Goal: Task Accomplishment & Management: Manage account settings

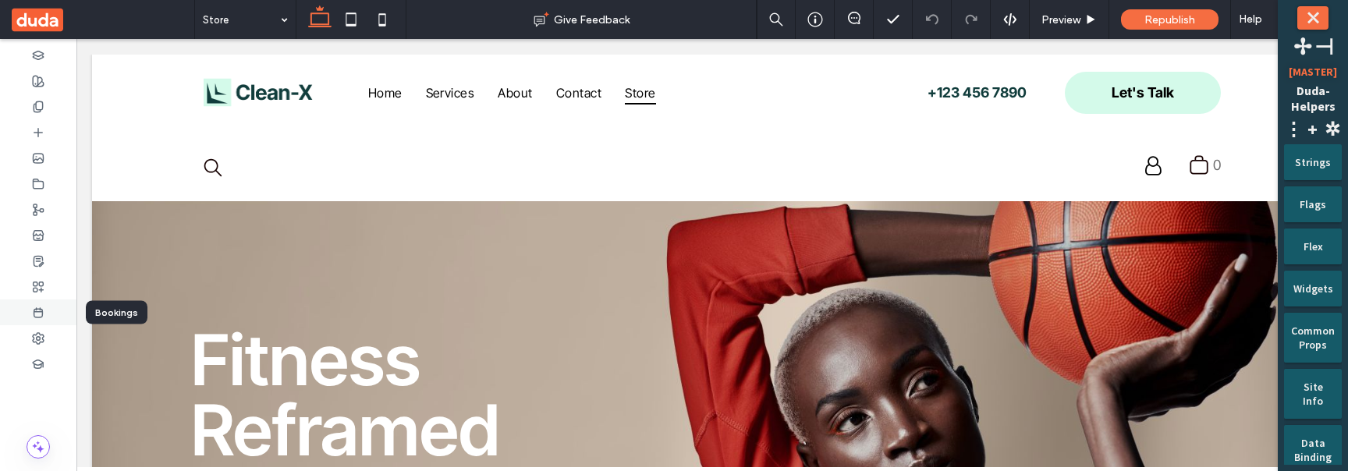
click at [39, 310] on use at bounding box center [38, 312] width 9 height 9
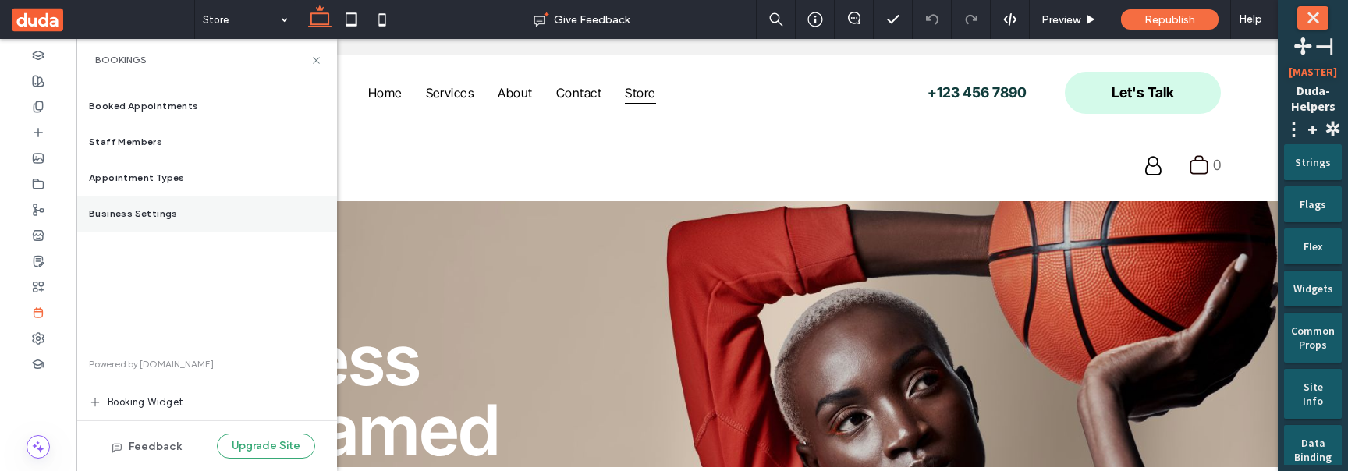
click at [147, 213] on span "Business Settings" at bounding box center [133, 214] width 89 height 14
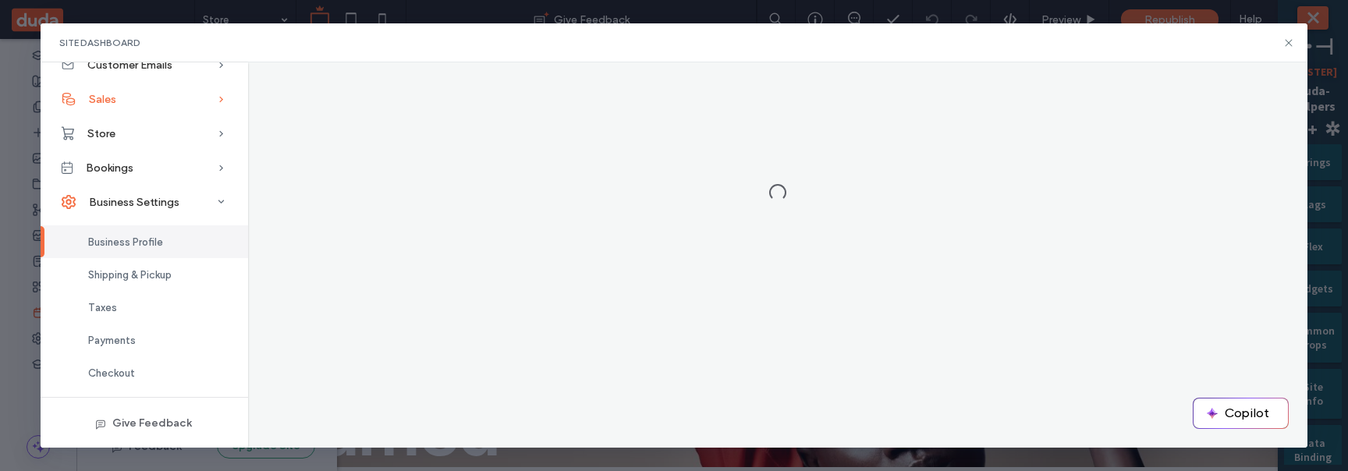
scroll to position [155, 0]
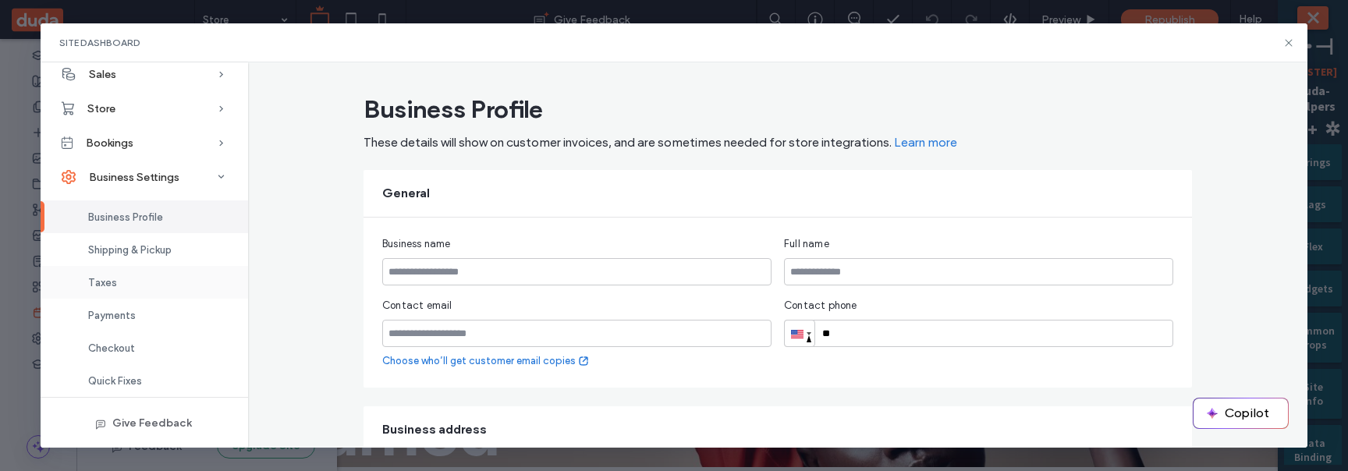
click at [126, 276] on div "Taxes" at bounding box center [144, 282] width 207 height 33
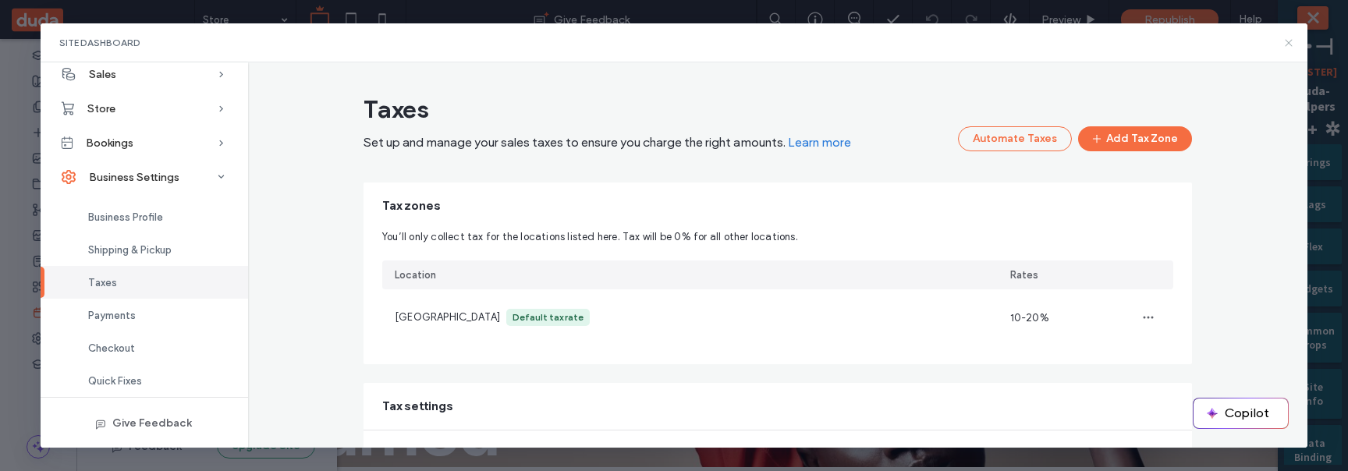
click at [1289, 40] on icon at bounding box center [1288, 43] width 12 height 12
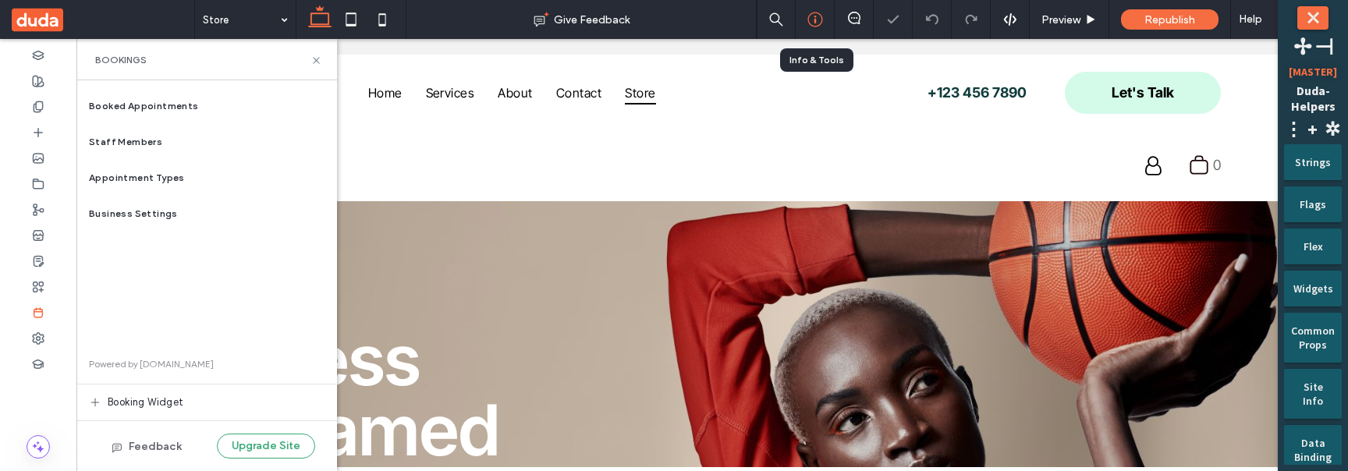
click at [820, 23] on icon at bounding box center [815, 20] width 16 height 16
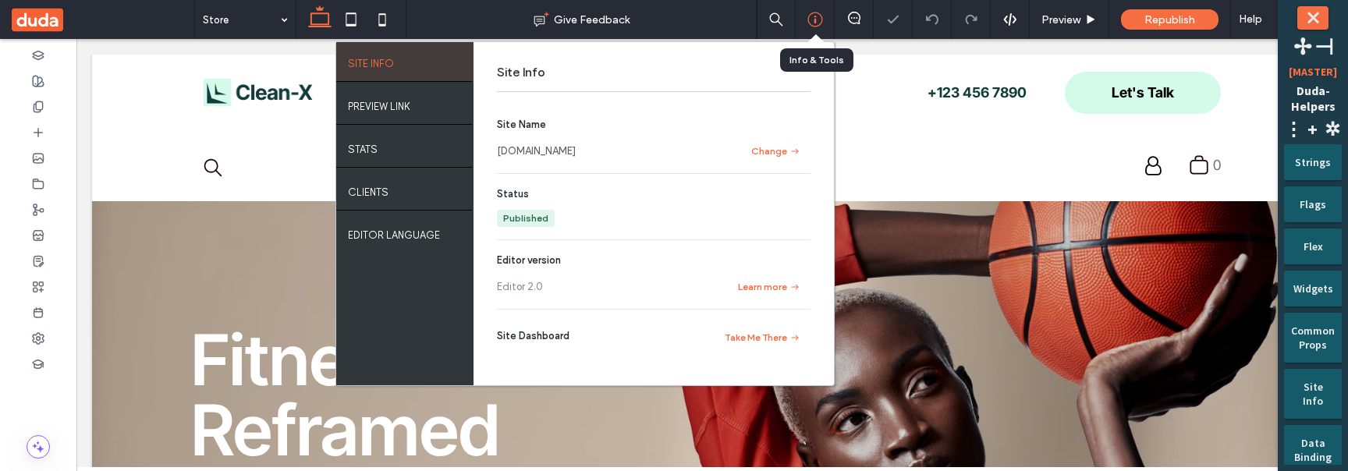
scroll to position [0, 0]
click at [757, 342] on button "Take Me There" at bounding box center [762, 337] width 97 height 19
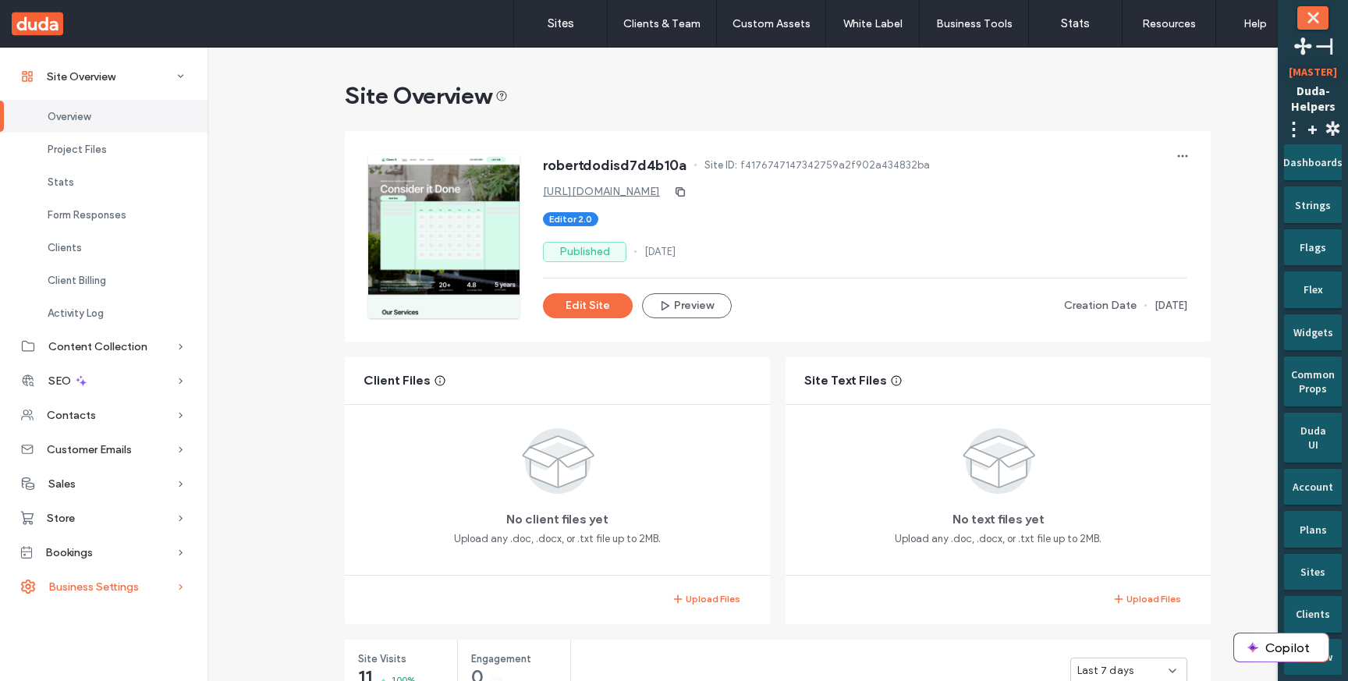
click at [153, 595] on div "Business Settings" at bounding box center [103, 586] width 207 height 34
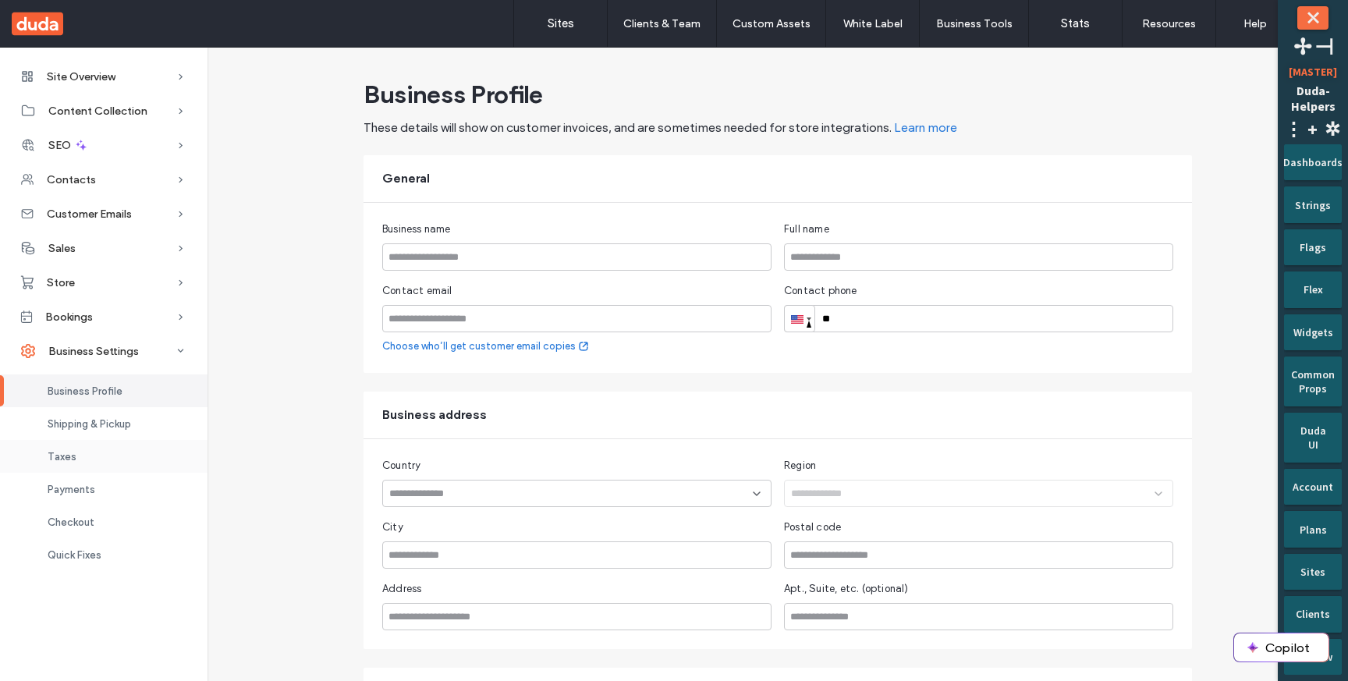
click at [114, 455] on div "Taxes" at bounding box center [103, 456] width 207 height 33
